Goal: Information Seeking & Learning: Understand process/instructions

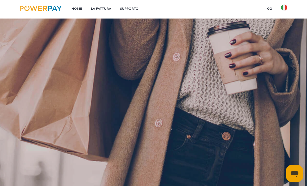
scroll to position [103, 0]
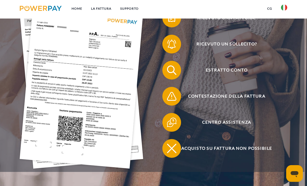
click at [246, 97] on span "Contestazione della fattura" at bounding box center [226, 96] width 115 height 19
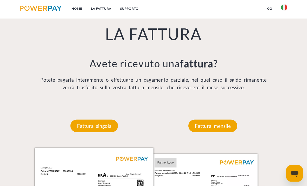
scroll to position [326, 0]
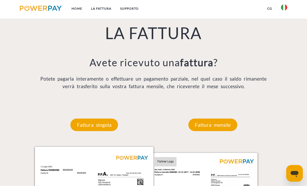
click at [236, 126] on p "Fattura mensile" at bounding box center [212, 124] width 49 height 12
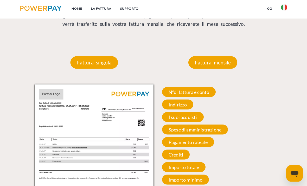
scroll to position [398, 0]
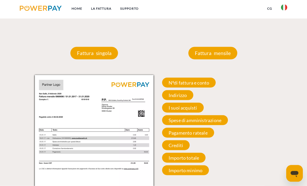
click at [212, 85] on span "N°di fattura e conto" at bounding box center [189, 83] width 54 height 10
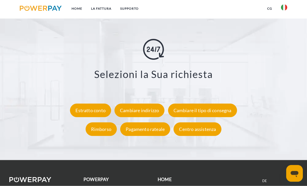
scroll to position [827, 0]
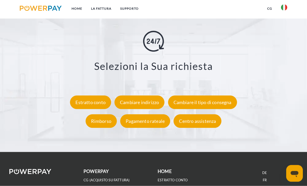
click at [75, 103] on div "Estratto conto" at bounding box center [90, 103] width 41 height 14
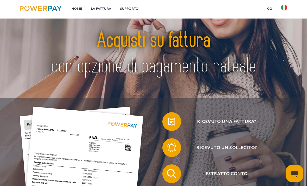
scroll to position [844, 0]
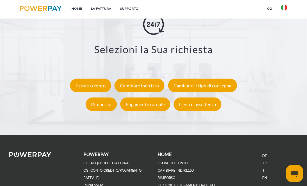
click at [75, 10] on link "Home" at bounding box center [77, 8] width 20 height 9
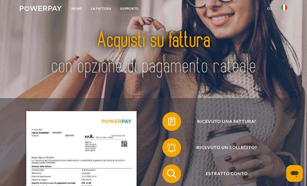
click at [39, 10] on img at bounding box center [41, 8] width 42 height 5
click at [93, 8] on link "LA FATTURA" at bounding box center [101, 8] width 29 height 9
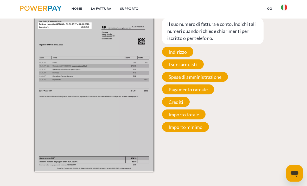
scroll to position [471, 0]
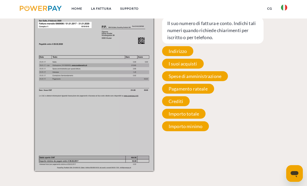
click at [164, 101] on span "Crediti" at bounding box center [176, 101] width 28 height 10
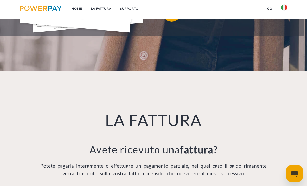
scroll to position [239, 0]
